Goal: Find specific page/section: Find specific page/section

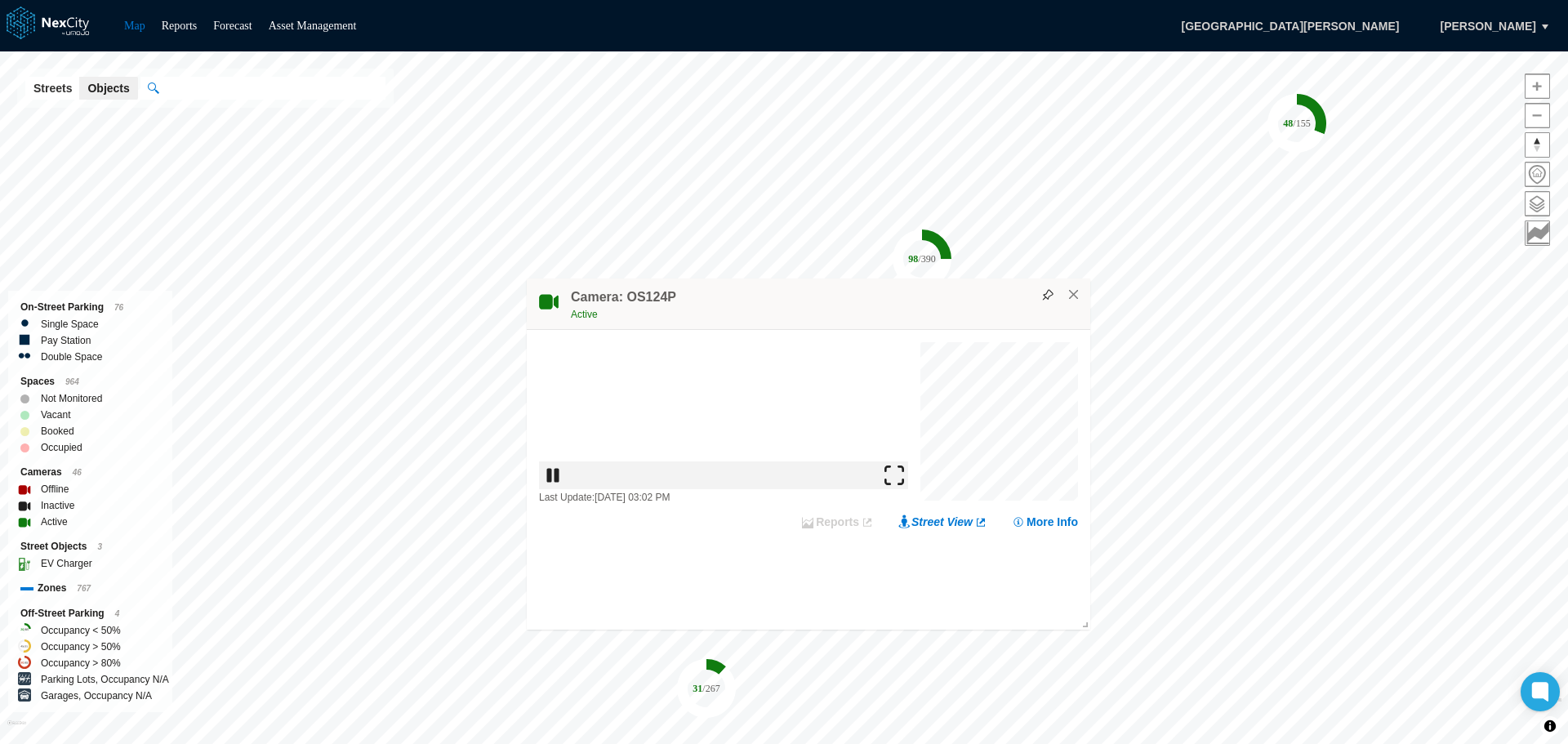
click at [897, 484] on img at bounding box center [894, 475] width 20 height 20
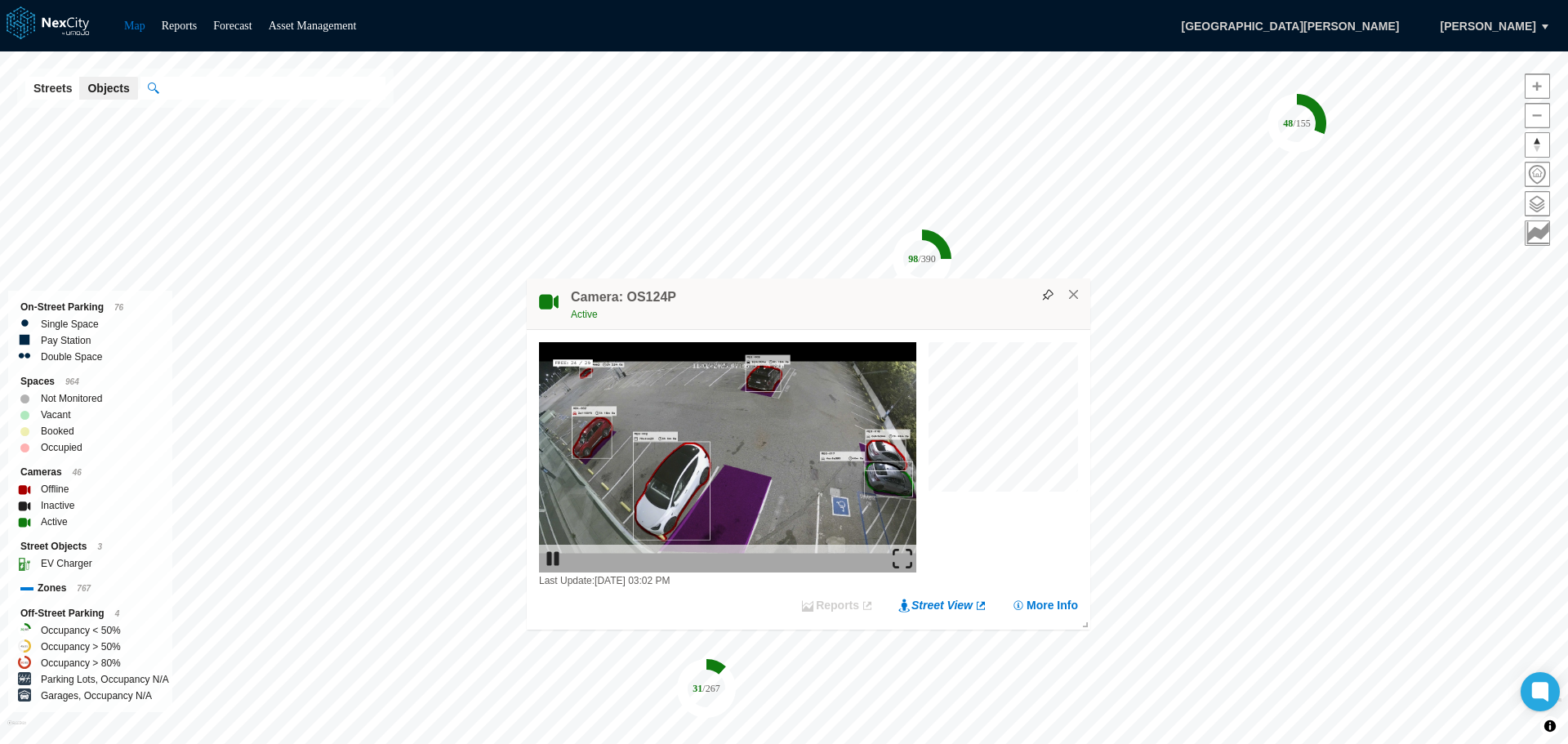
click at [906, 558] on img at bounding box center [902, 559] width 20 height 20
click at [1076, 296] on button "×" at bounding box center [1073, 295] width 15 height 15
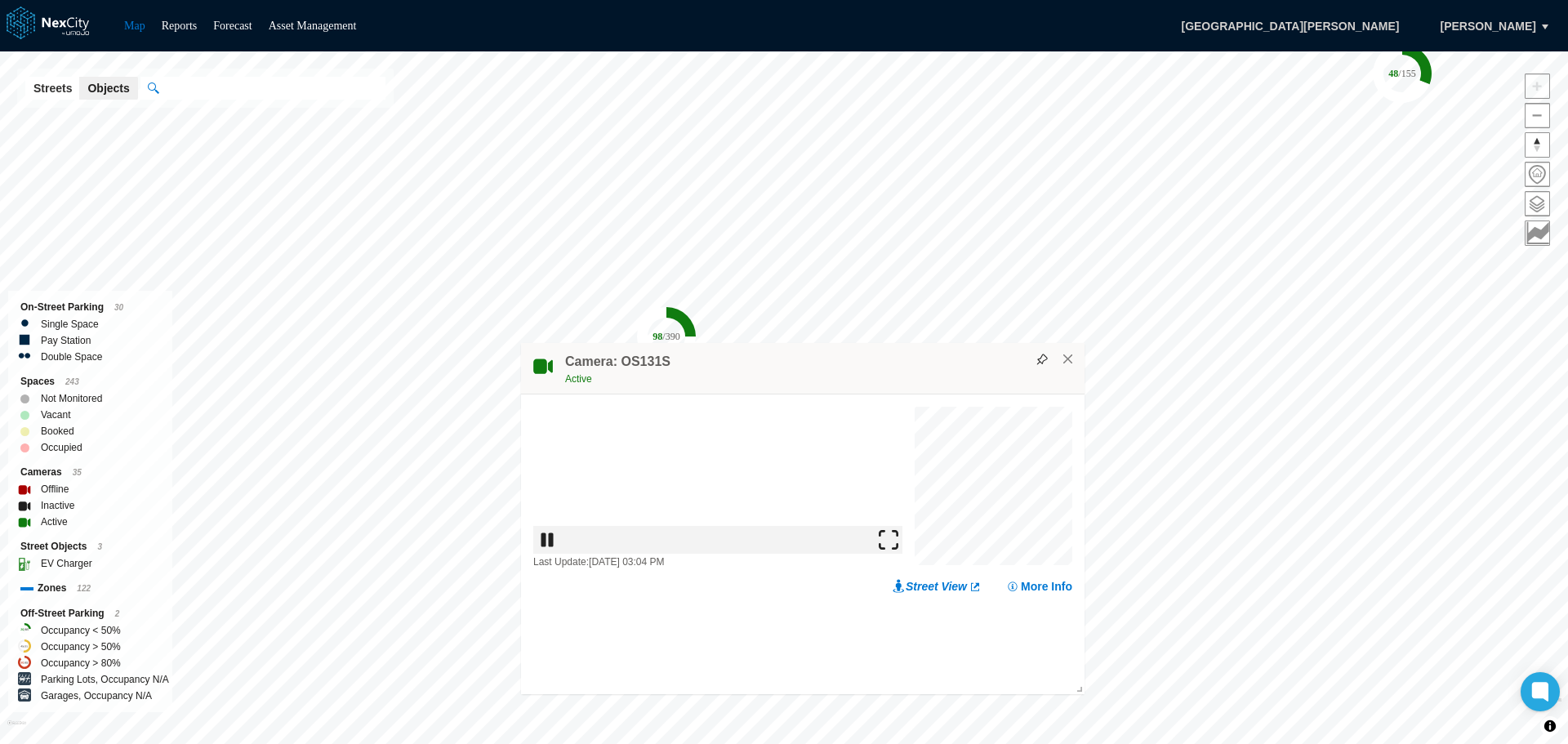
click at [898, 550] on img at bounding box center [888, 540] width 20 height 20
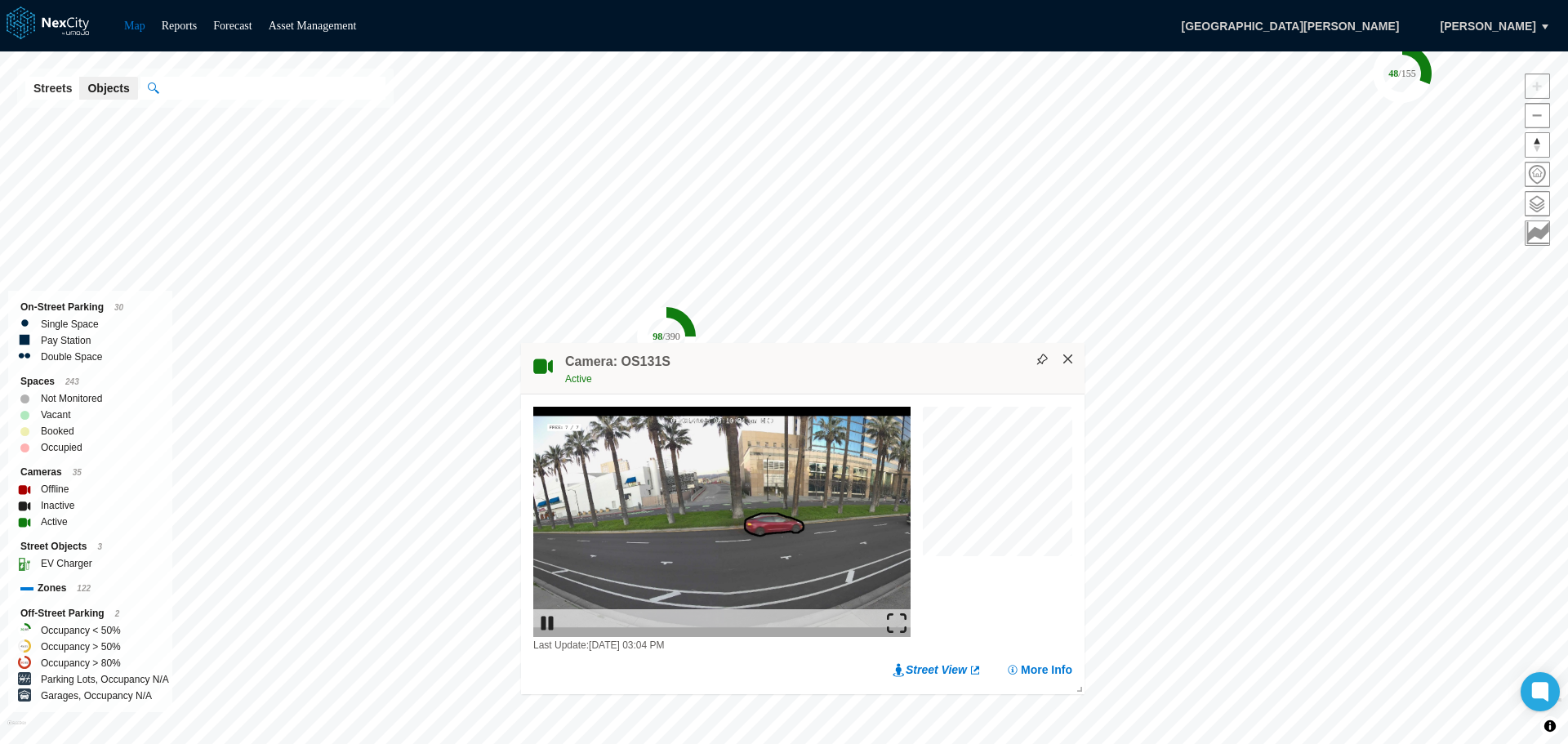
click at [1069, 360] on button "×" at bounding box center [1067, 359] width 15 height 15
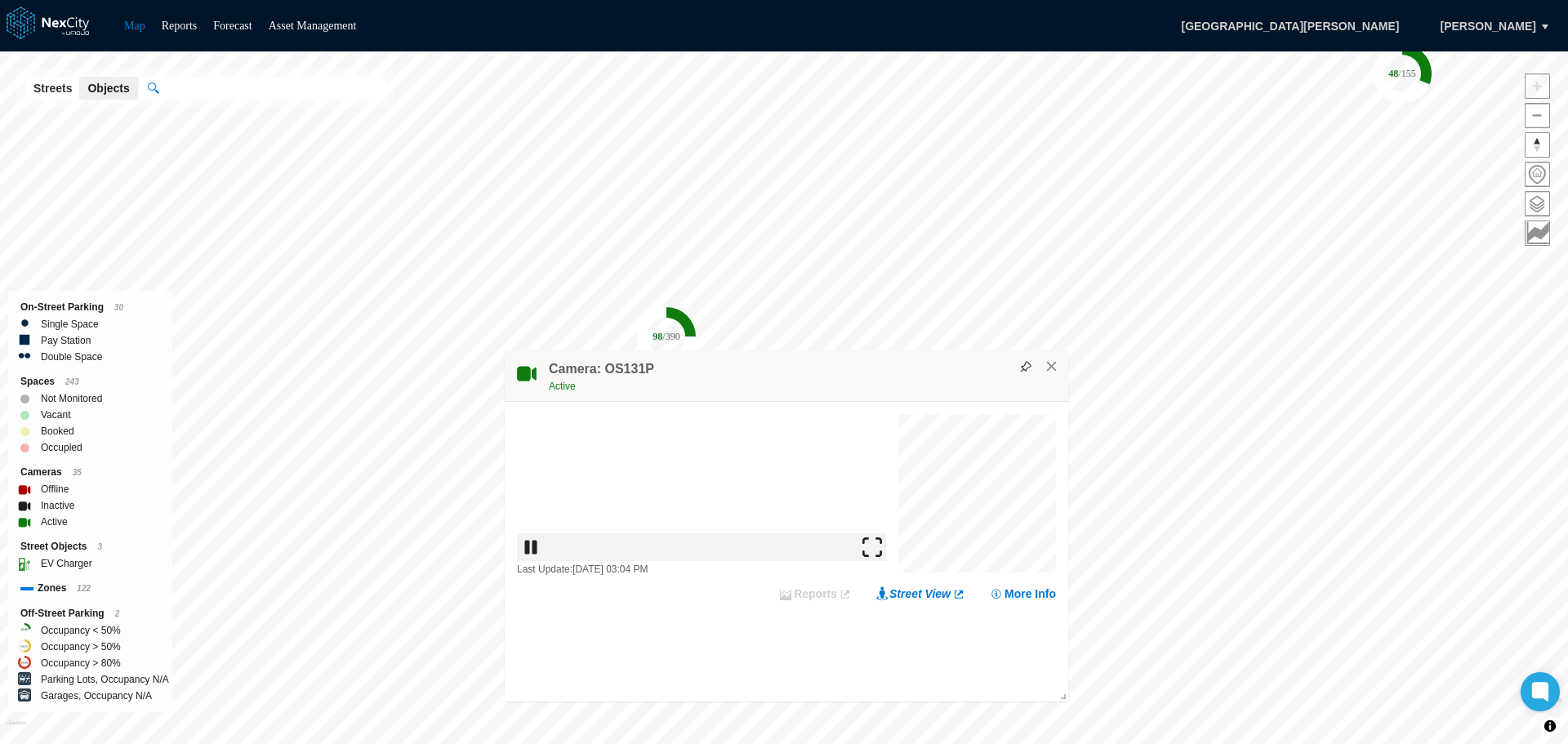
click at [877, 557] on img at bounding box center [872, 548] width 20 height 20
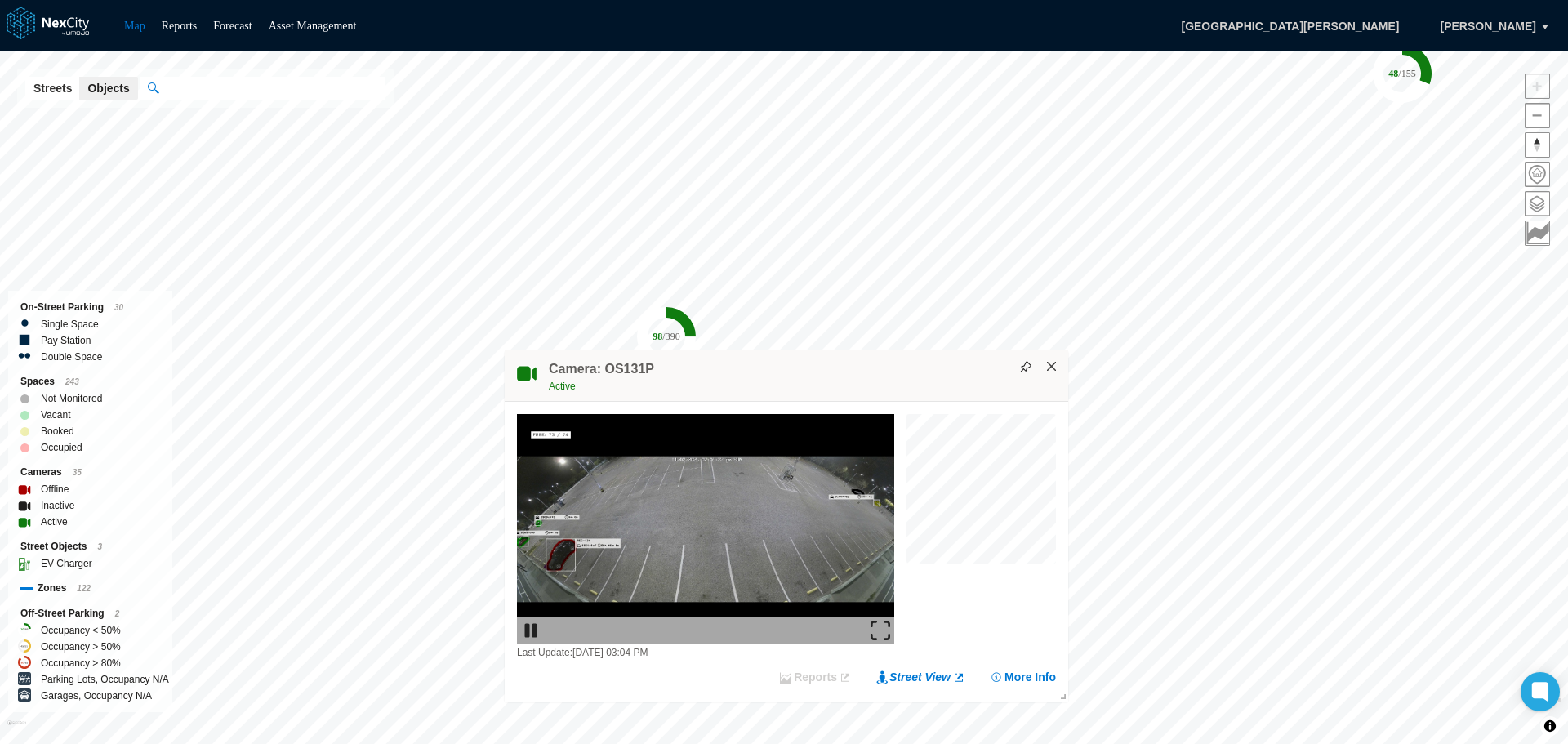
click at [1056, 365] on button "×" at bounding box center [1051, 367] width 15 height 15
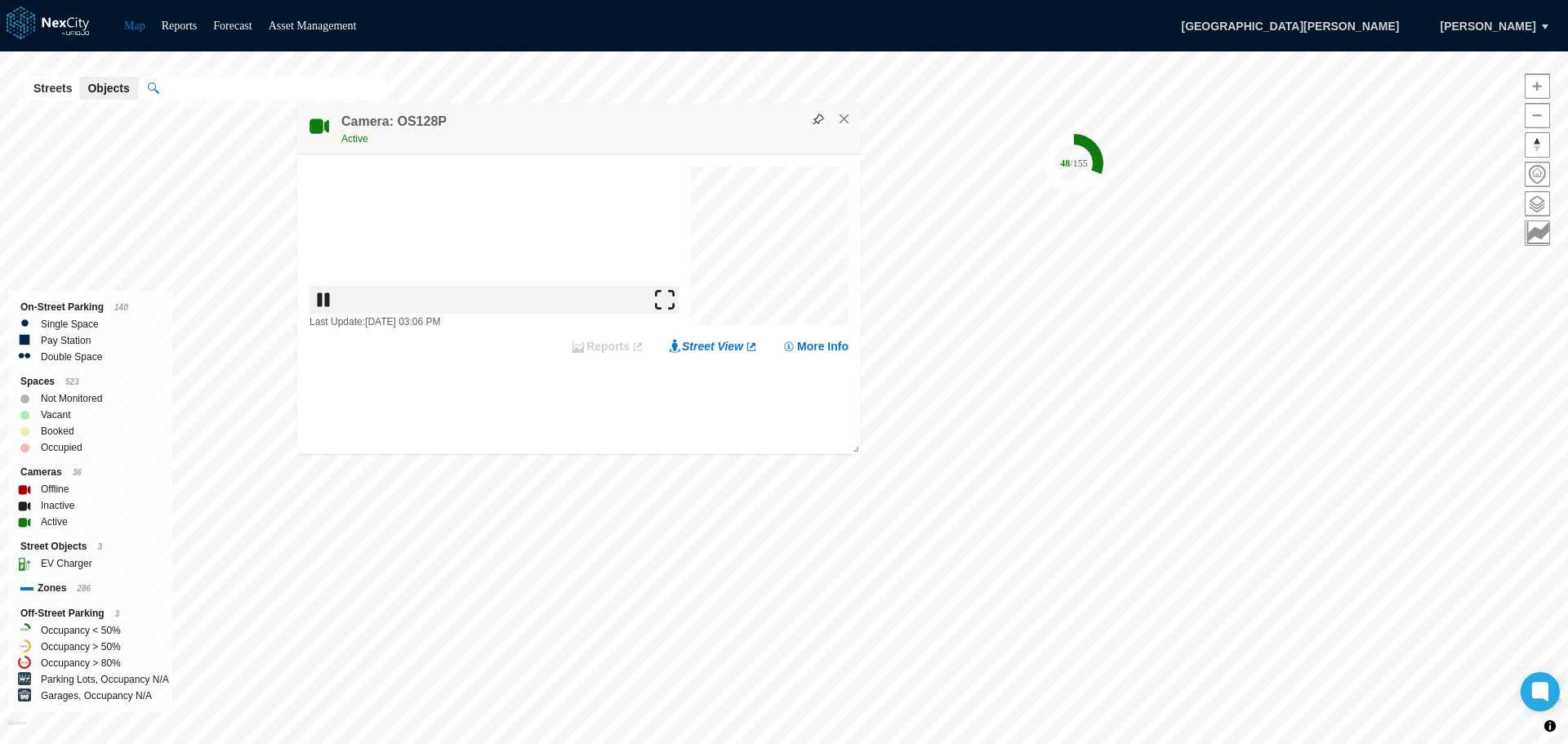
click at [674, 310] on img at bounding box center [665, 300] width 20 height 20
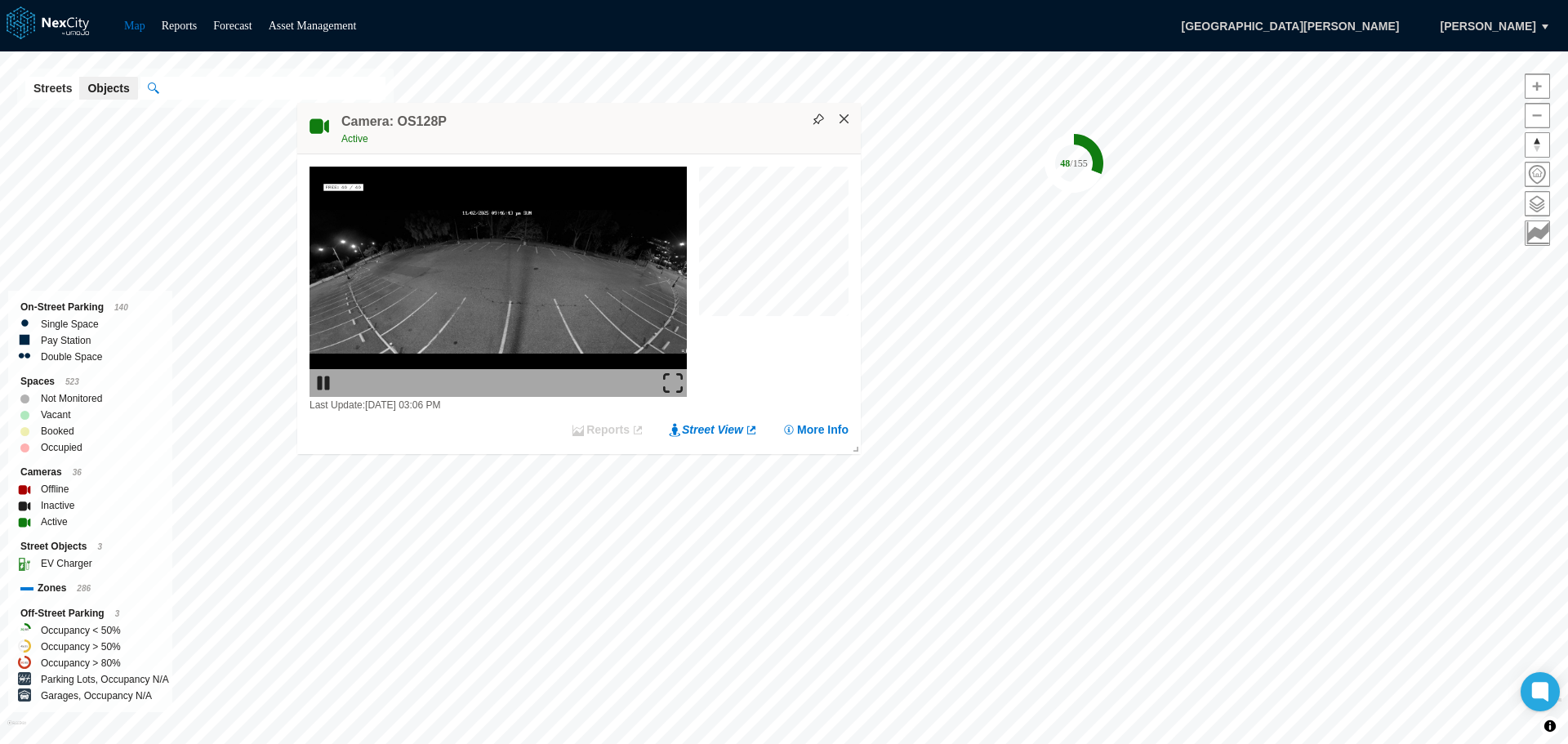
click at [846, 121] on button "×" at bounding box center [844, 119] width 15 height 15
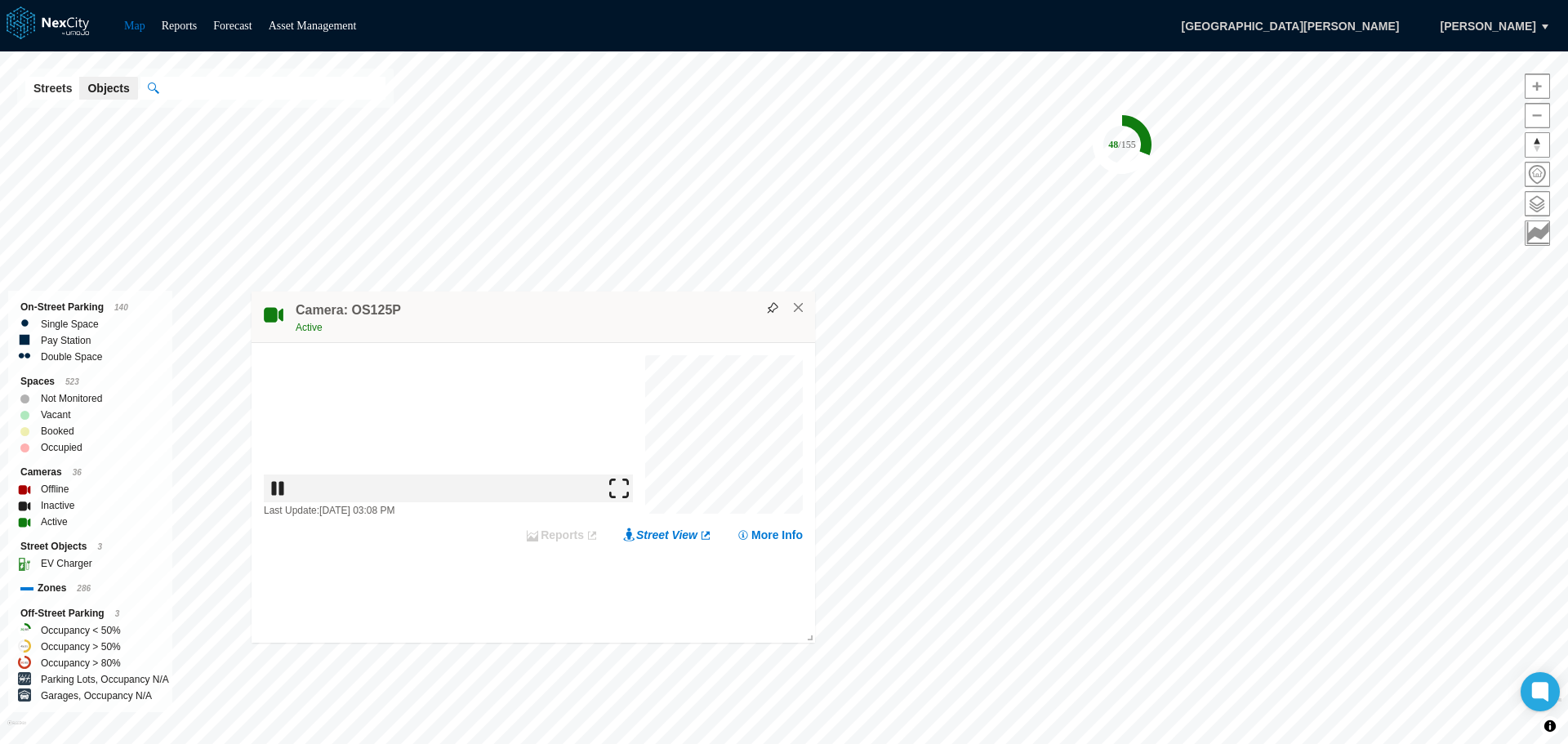
click at [633, 573] on img at bounding box center [627, 572] width 20 height 20
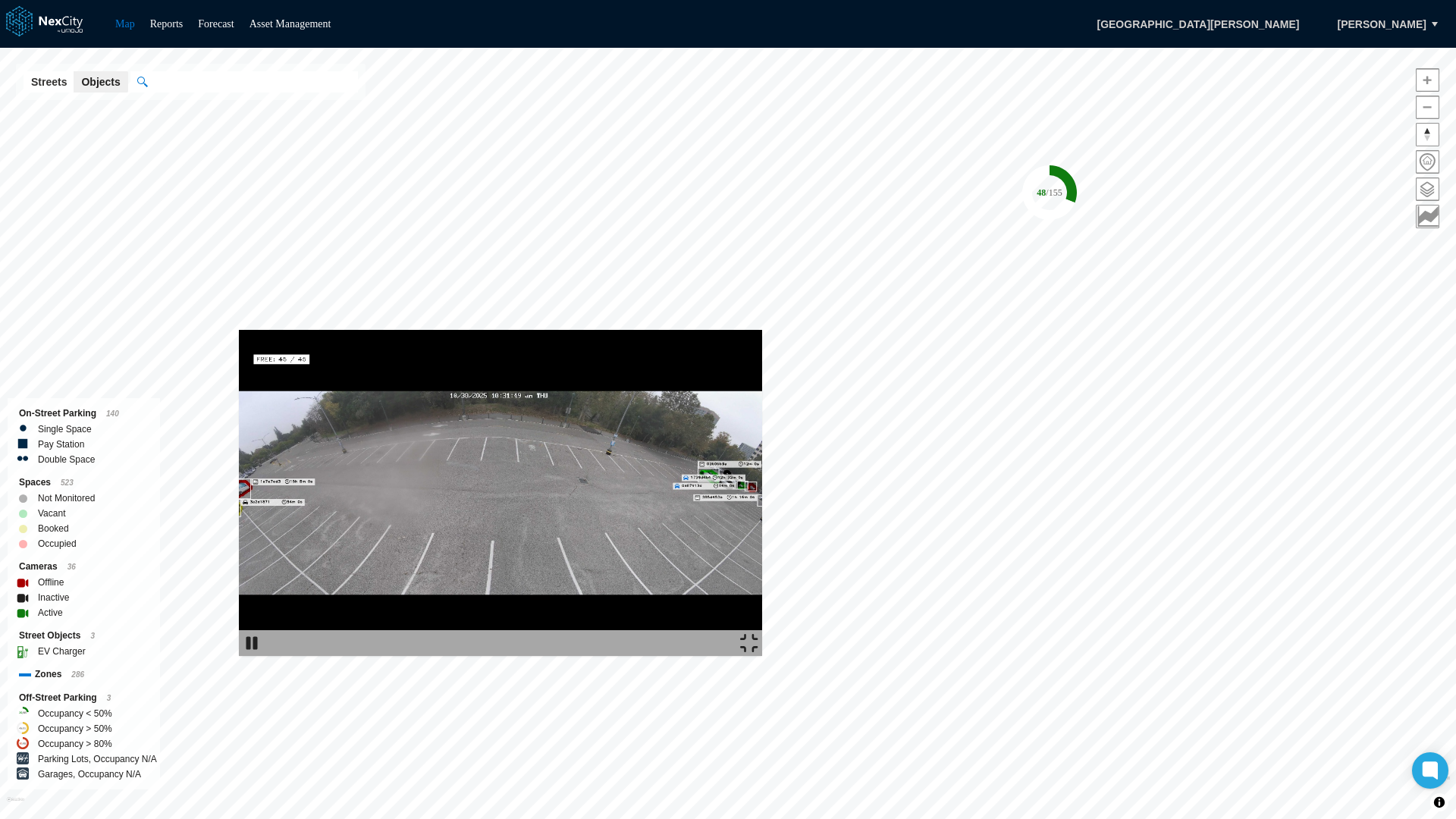
click at [592, 586] on img at bounding box center [500, 493] width 523 height 326
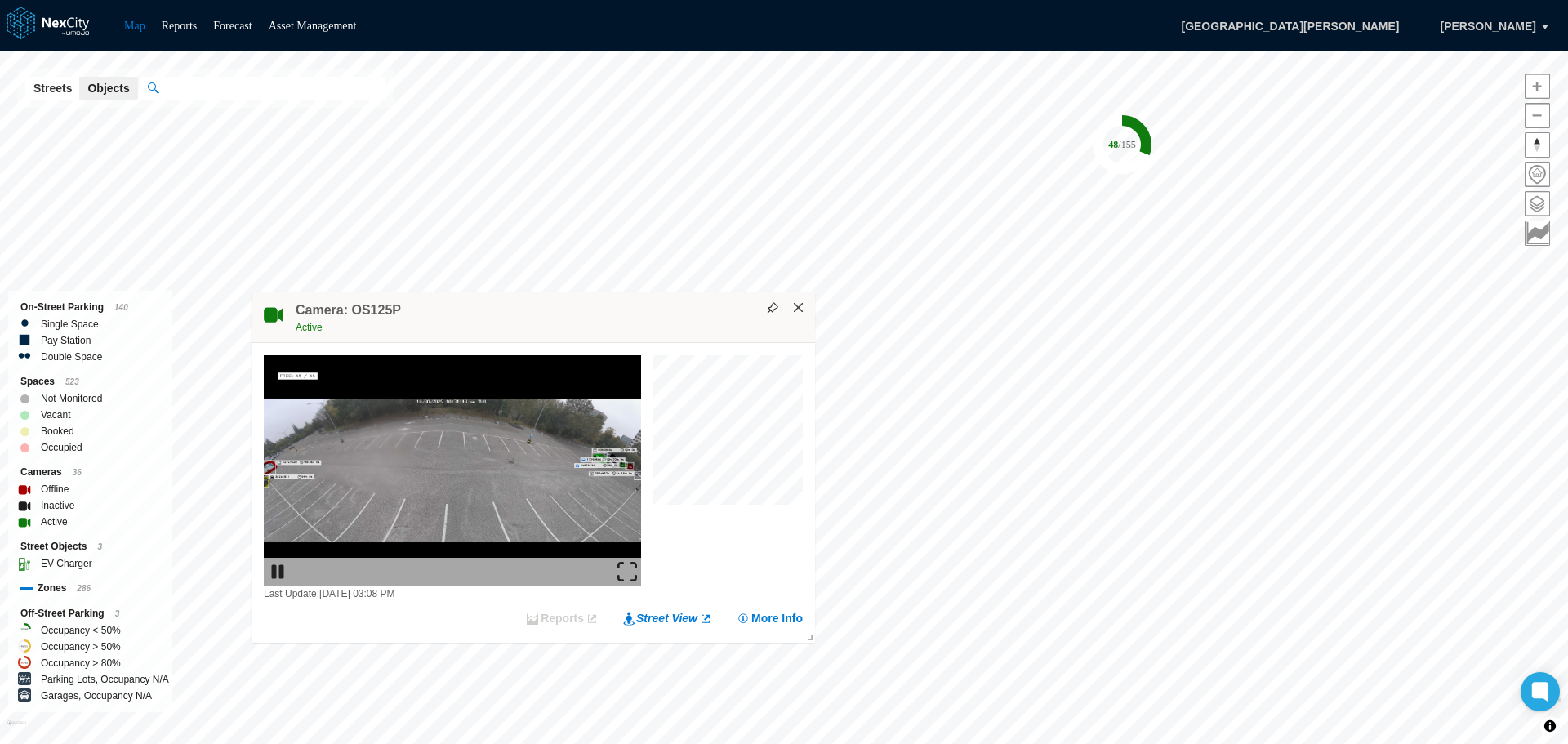
click at [794, 309] on button "×" at bounding box center [798, 308] width 15 height 15
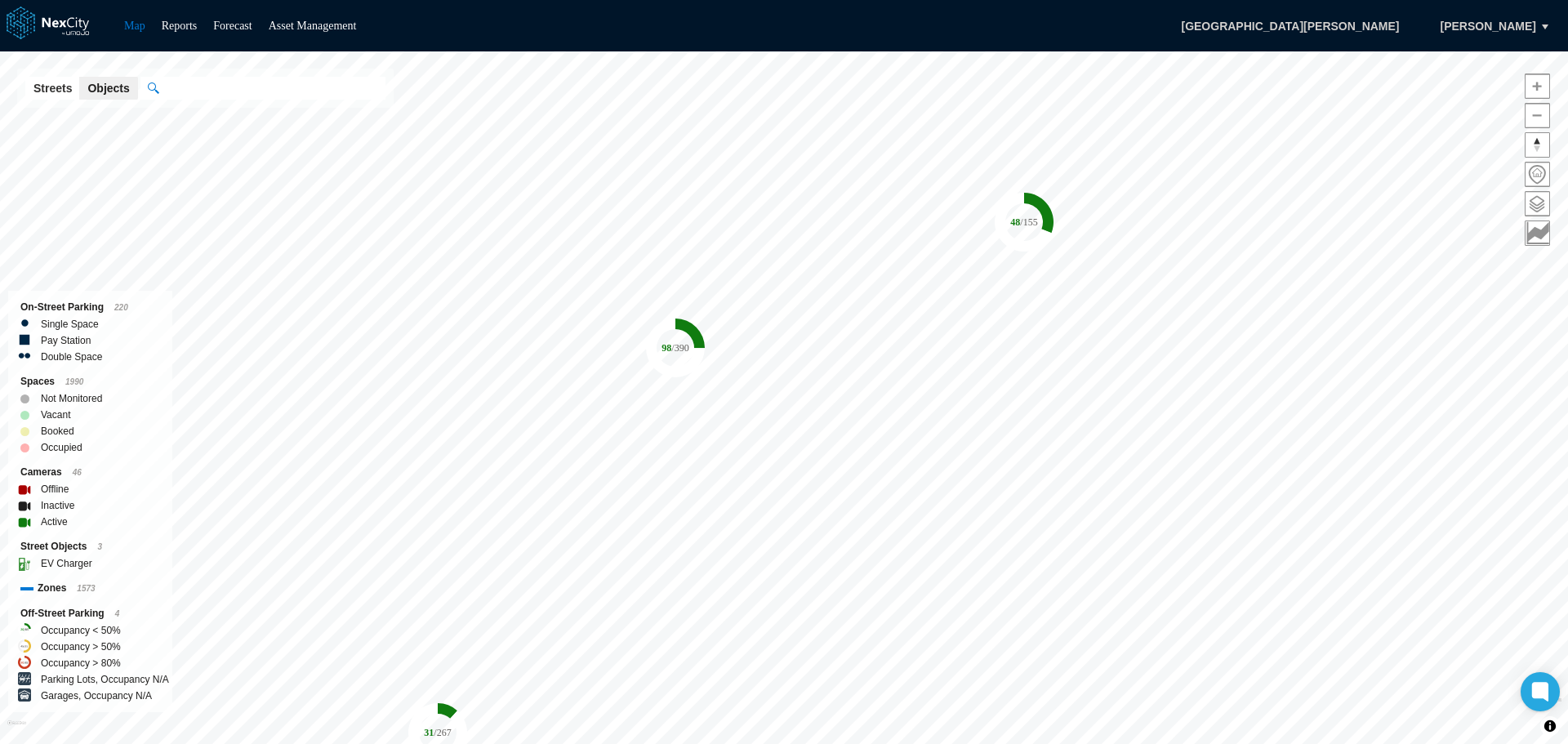
click at [261, 94] on input "text" at bounding box center [272, 88] width 227 height 23
type input "**********"
click at [201, 93] on input "text" at bounding box center [272, 88] width 227 height 23
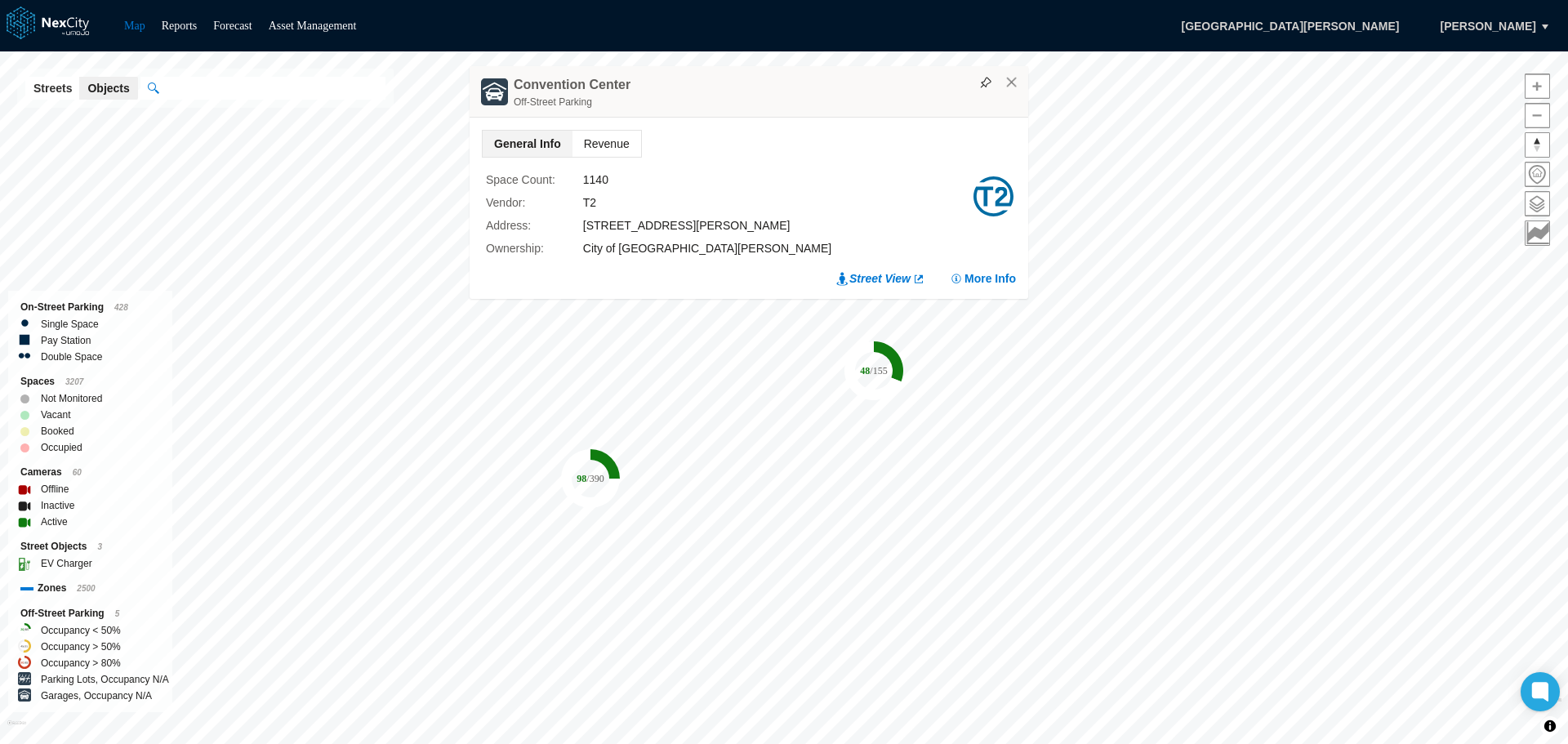
click at [599, 143] on span "Revenue" at bounding box center [606, 143] width 69 height 26
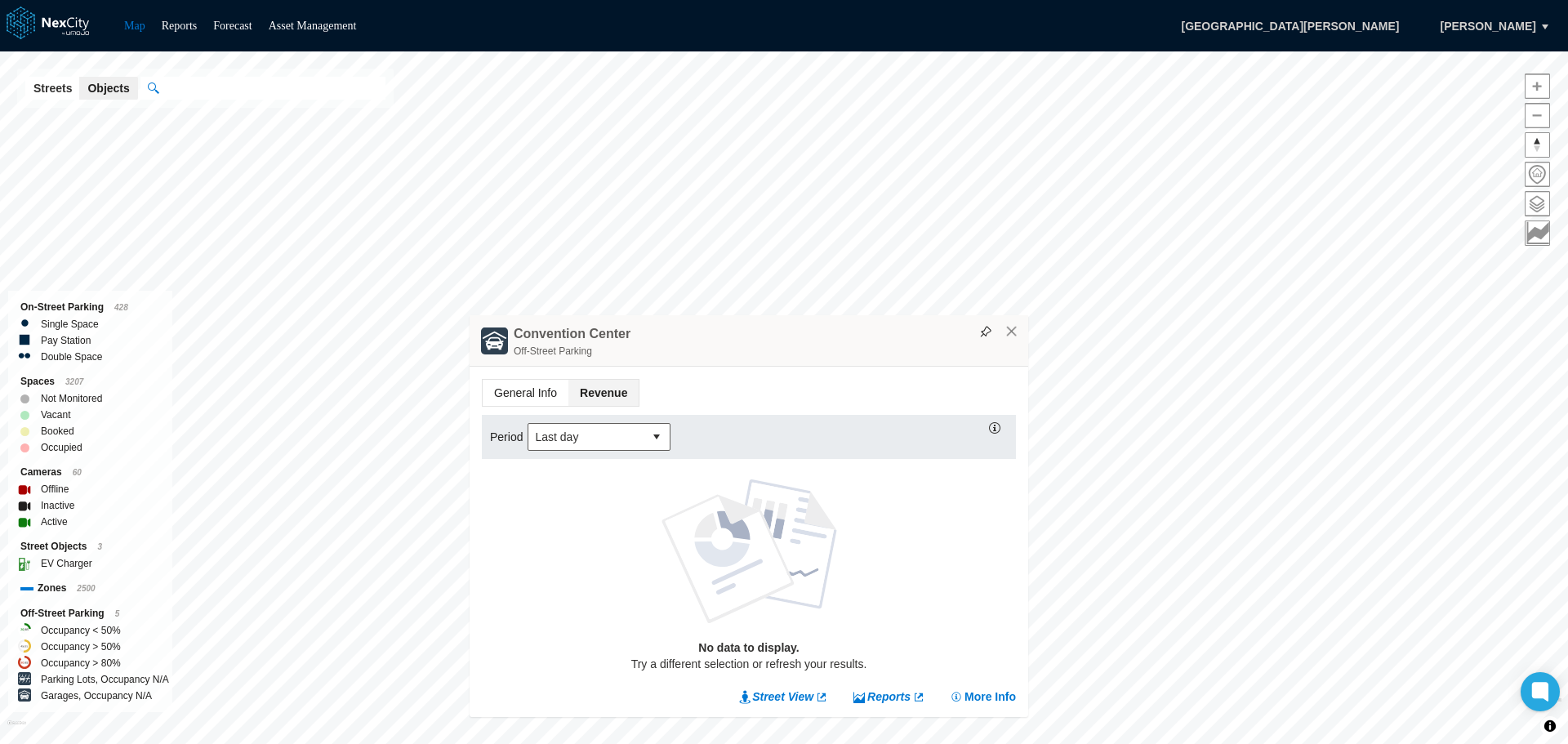
click at [532, 393] on span "General Info" at bounding box center [526, 392] width 86 height 26
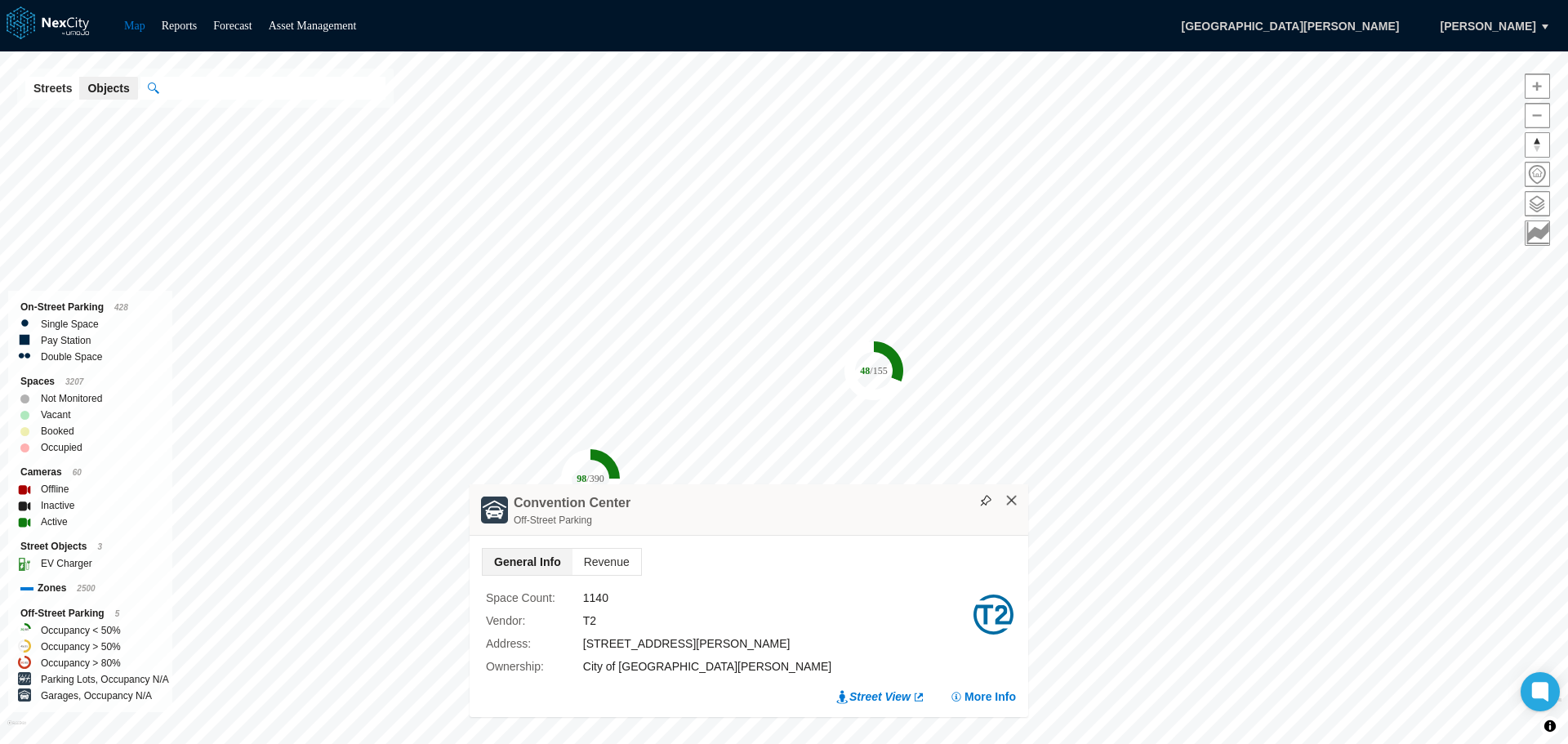
click at [1014, 500] on button "×" at bounding box center [1011, 500] width 15 height 15
